Goal: Check status: Check status

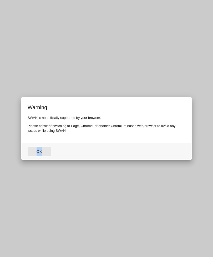
click at [41, 154] on button "Ok" at bounding box center [39, 151] width 23 height 9
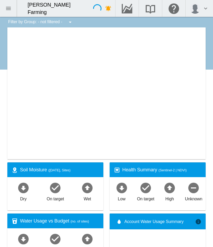
type input "**********"
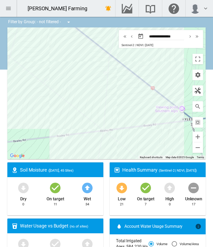
click at [189, 38] on md-icon "icon-chevron-right" at bounding box center [191, 36] width 6 height 6
click at [191, 34] on md-icon "icon-chevron-right" at bounding box center [191, 36] width 6 height 6
click at [192, 35] on md-icon "icon-chevron-right" at bounding box center [191, 36] width 6 height 6
click at [133, 37] on md-icon "icon-chevron-left" at bounding box center [132, 36] width 6 height 6
click at [132, 38] on md-icon "icon-chevron-left" at bounding box center [132, 36] width 6 height 6
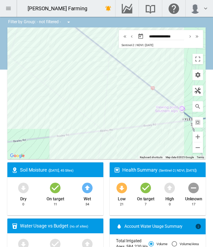
click at [191, 36] on md-icon "icon-chevron-right" at bounding box center [191, 36] width 6 height 6
click at [149, 43] on div "Sentinel-2 | NDVI | [DATE]" at bounding box center [138, 45] width 32 height 4
click at [132, 37] on md-icon "icon-chevron-left" at bounding box center [132, 36] width 6 height 6
click at [189, 38] on md-icon "icon-chevron-right" at bounding box center [191, 36] width 6 height 6
click at [189, 37] on md-icon "icon-chevron-right" at bounding box center [191, 36] width 6 height 6
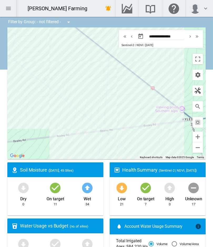
click at [190, 38] on md-icon "icon-chevron-right" at bounding box center [191, 36] width 6 height 6
click at [190, 37] on md-icon "icon-chevron-right" at bounding box center [191, 36] width 6 height 6
click at [134, 37] on md-icon "icon-chevron-left" at bounding box center [134, 36] width 6 height 6
click at [135, 37] on button "button" at bounding box center [132, 36] width 7 height 6
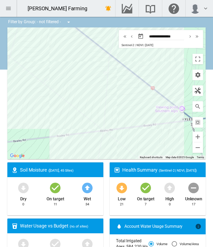
click at [133, 38] on md-icon "icon-chevron-left" at bounding box center [132, 36] width 6 height 6
click at [131, 38] on md-icon "icon-chevron-left" at bounding box center [132, 36] width 6 height 6
click at [131, 37] on md-icon "icon-chevron-left" at bounding box center [132, 36] width 6 height 6
click at [132, 38] on md-icon "icon-chevron-left" at bounding box center [132, 36] width 6 height 6
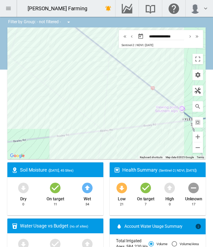
click at [188, 39] on md-icon "icon-chevron-right" at bounding box center [191, 36] width 6 height 6
click at [189, 39] on md-icon "icon-chevron-right" at bounding box center [191, 36] width 6 height 6
click at [188, 39] on md-icon "icon-chevron-right" at bounding box center [191, 36] width 6 height 6
click at [189, 37] on md-icon "icon-chevron-right" at bounding box center [191, 36] width 6 height 6
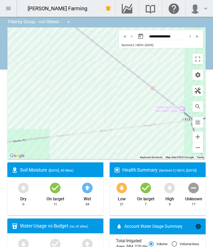
click at [190, 38] on md-icon "icon-chevron-right" at bounding box center [191, 36] width 6 height 6
click at [189, 39] on md-icon "icon-chevron-right" at bounding box center [191, 36] width 6 height 6
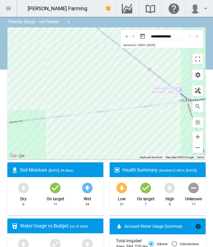
click at [187, 36] on md-datepicker "**********" at bounding box center [163, 36] width 50 height 4
click at [186, 35] on md-datepicker "**********" at bounding box center [163, 36] width 50 height 4
click at [198, 92] on md-icon "button" at bounding box center [198, 90] width 6 height 6
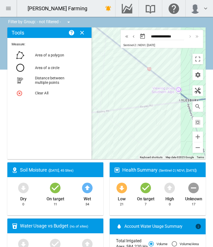
click at [197, 86] on button "button" at bounding box center [198, 90] width 11 height 11
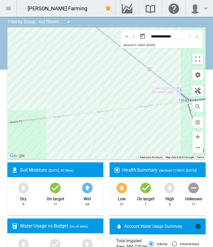
click at [198, 76] on md-icon "icon-cog" at bounding box center [198, 75] width 6 height 6
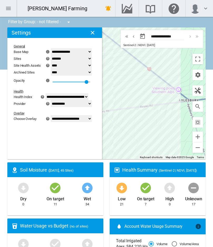
click at [93, 34] on md-icon "icon-close" at bounding box center [93, 33] width 6 height 6
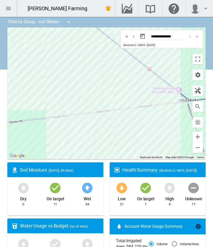
click at [59, 24] on div "Filter by Group: - not filtered - - not filtered - K-Line Lismore Soils TL Late…" at bounding box center [39, 22] width 71 height 11
click at [67, 23] on md-icon "icon-menu-down" at bounding box center [69, 22] width 6 height 6
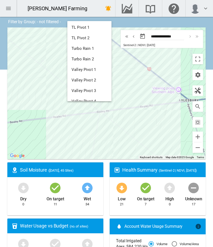
scroll to position [53, 0]
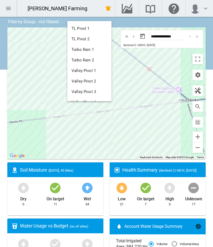
click at [100, 72] on button "Valley Pivot 1" at bounding box center [89, 70] width 44 height 11
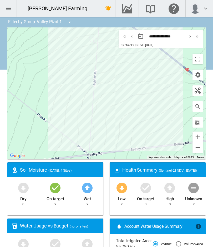
click at [190, 37] on md-icon "icon-chevron-right" at bounding box center [191, 36] width 6 height 6
click at [191, 38] on md-icon "icon-chevron-right" at bounding box center [191, 36] width 6 height 6
click at [190, 38] on md-icon "icon-chevron-right" at bounding box center [191, 36] width 6 height 6
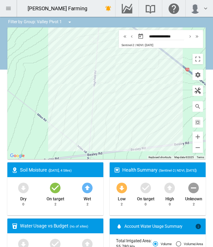
click at [191, 38] on md-icon "icon-chevron-right" at bounding box center [191, 36] width 6 height 6
click at [192, 40] on div "**********" at bounding box center [162, 36] width 77 height 11
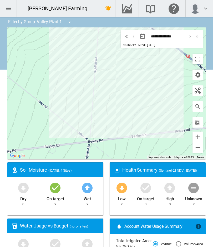
click at [59, 23] on div "Filter by Group: Valley Pivot 1" at bounding box center [40, 22] width 72 height 11
click at [71, 21] on md-icon "icon-menu-down" at bounding box center [70, 22] width 6 height 6
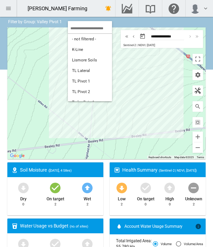
click at [91, 41] on span "- not filtered -" at bounding box center [84, 39] width 24 height 5
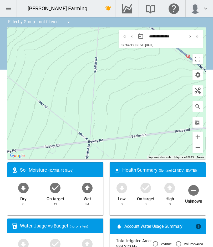
type input "**********"
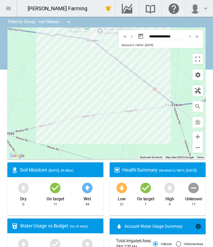
click at [199, 74] on md-icon "icon-cog" at bounding box center [198, 75] width 6 height 6
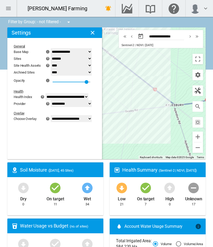
click at [90, 122] on select "**********" at bounding box center [71, 118] width 41 height 7
click at [200, 120] on md-icon "icon-select-all" at bounding box center [198, 122] width 6 height 6
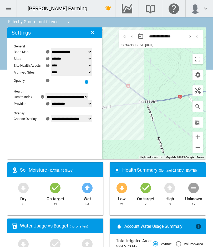
click at [90, 34] on md-icon "icon-close" at bounding box center [93, 33] width 6 height 6
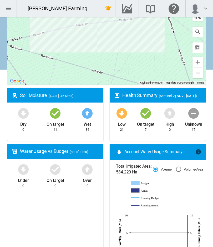
scroll to position [77, 0]
